Goal: Task Accomplishment & Management: Manage account settings

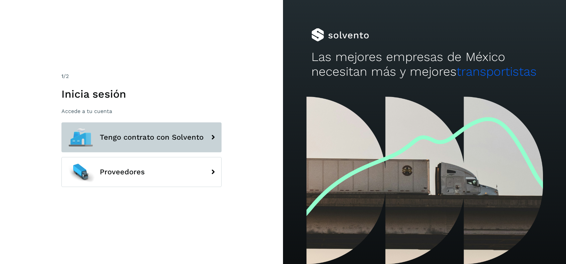
click at [176, 133] on span "Tengo contrato con Solvento" at bounding box center [152, 137] width 104 height 8
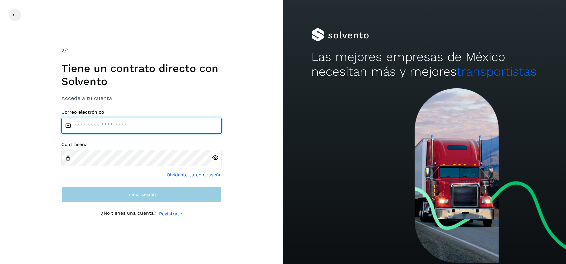
type input "**********"
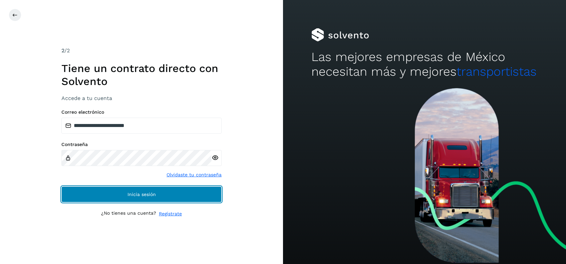
click at [179, 195] on button "Inicia sesión" at bounding box center [141, 195] width 160 height 16
click at [162, 192] on button "Inicia sesión" at bounding box center [141, 195] width 160 height 16
click at [154, 193] on span "Inicia sesión" at bounding box center [141, 194] width 28 height 5
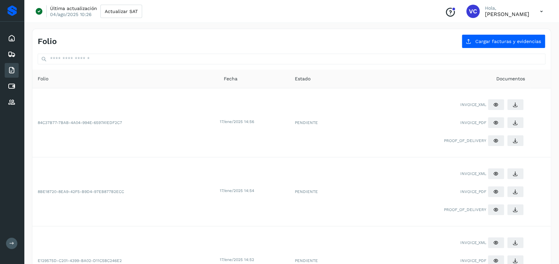
click at [0, 101] on div "Inicio Embarques Facturas Cuentas por pagar Proveedores" at bounding box center [12, 70] width 24 height 97
click at [7, 103] on div "Proveedores" at bounding box center [12, 102] width 14 height 15
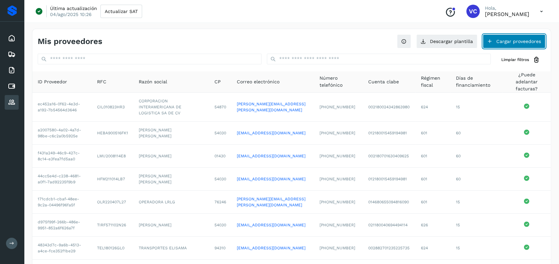
click at [505, 43] on button "Cargar proveedores" at bounding box center [514, 41] width 63 height 14
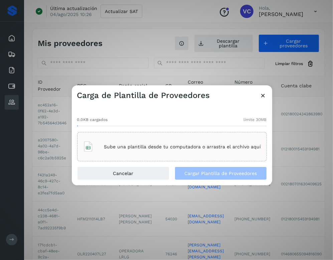
click at [137, 145] on p "Sube una plantilla desde tu computadora o arrastra el archivo aquí" at bounding box center [182, 147] width 157 height 6
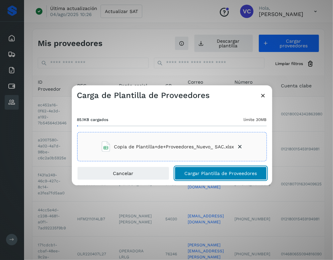
click at [215, 175] on span "Cargar Plantilla de Proveedores" at bounding box center [220, 173] width 72 height 5
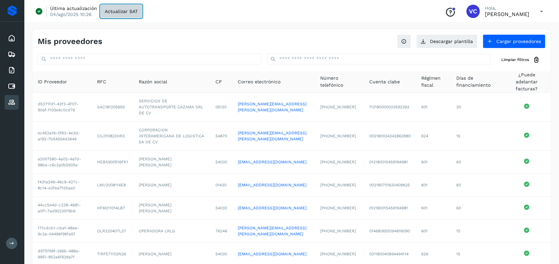
click at [121, 14] on button "Actualizar SAT" at bounding box center [121, 11] width 42 height 13
click at [11, 84] on icon at bounding box center [12, 86] width 8 height 8
click at [12, 87] on icon at bounding box center [12, 86] width 8 height 8
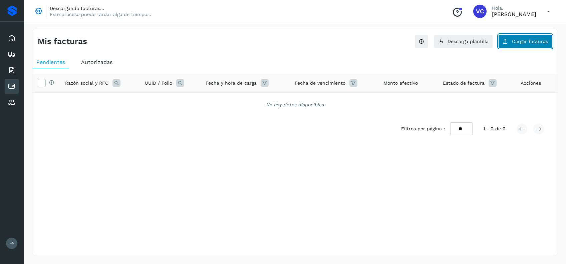
click at [521, 43] on span "Cargar facturas" at bounding box center [530, 41] width 36 height 5
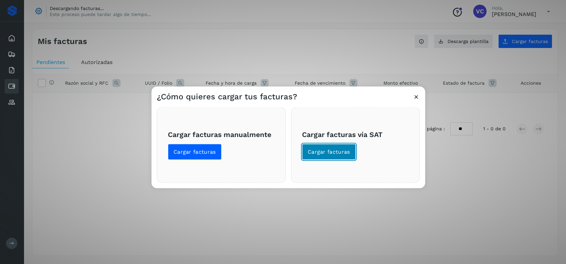
click at [327, 151] on span "Cargar facturas" at bounding box center [329, 152] width 42 height 7
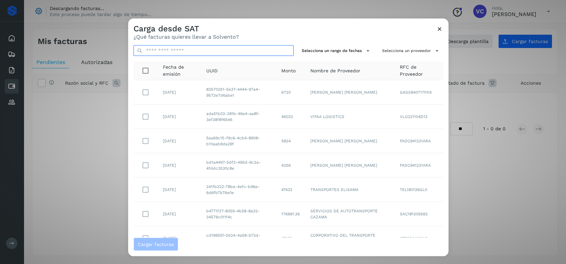
click at [210, 52] on input "text" at bounding box center [213, 50] width 160 height 11
paste input "**********"
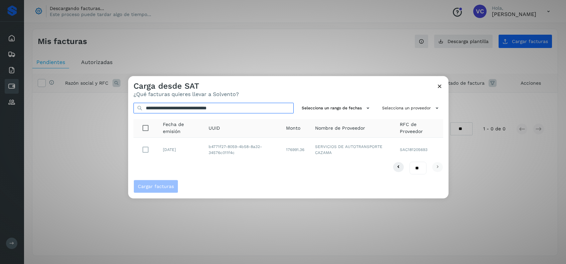
type input "**********"
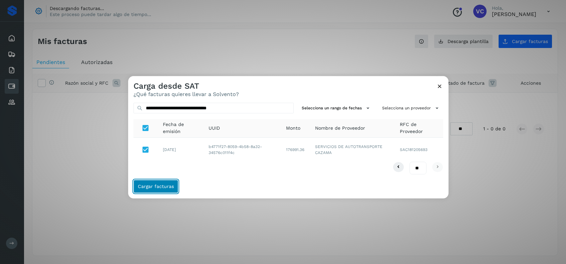
click at [156, 189] on span "Cargar facturas" at bounding box center [156, 187] width 36 height 5
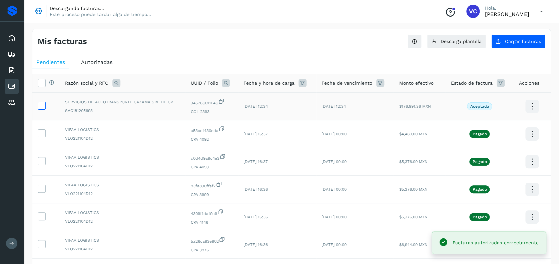
click at [44, 107] on icon at bounding box center [41, 105] width 7 height 7
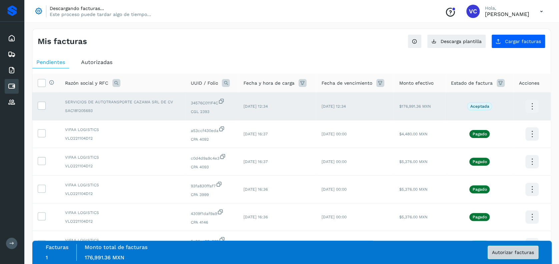
click at [523, 256] on button "Autorizar facturas" at bounding box center [513, 252] width 51 height 13
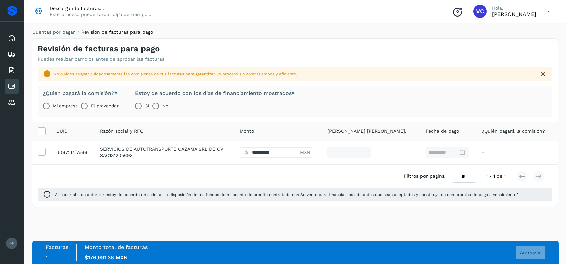
click at [60, 104] on label "Mi empresa" at bounding box center [65, 105] width 25 height 13
click at [538, 254] on span "Autorizar" at bounding box center [530, 252] width 21 height 5
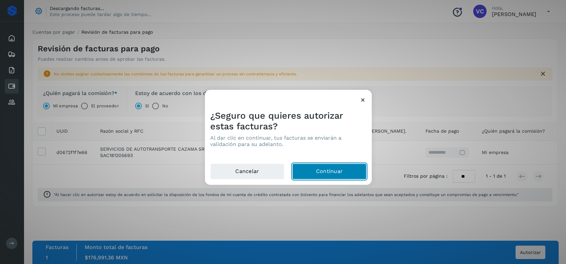
click at [312, 172] on button "Continuar" at bounding box center [329, 172] width 74 height 16
